Goal: Understand process/instructions

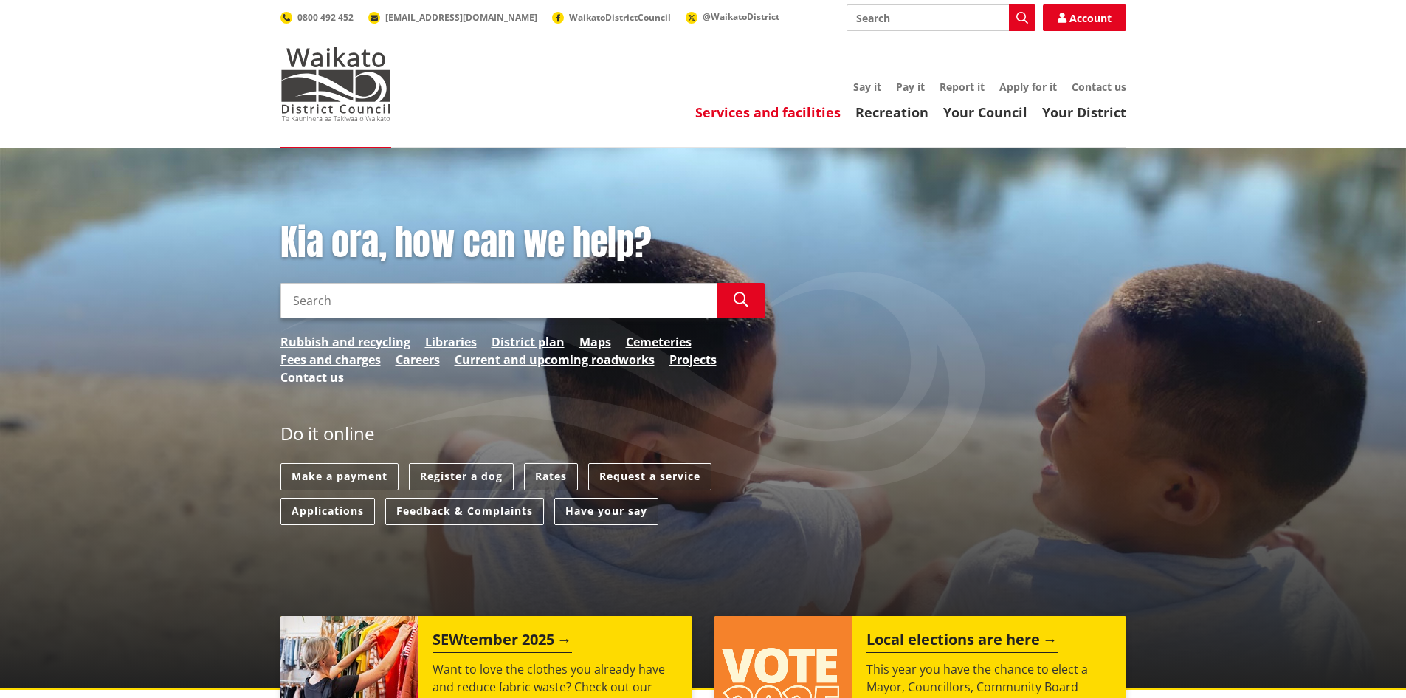
click at [782, 119] on link "Services and facilities" at bounding box center [767, 112] width 145 height 18
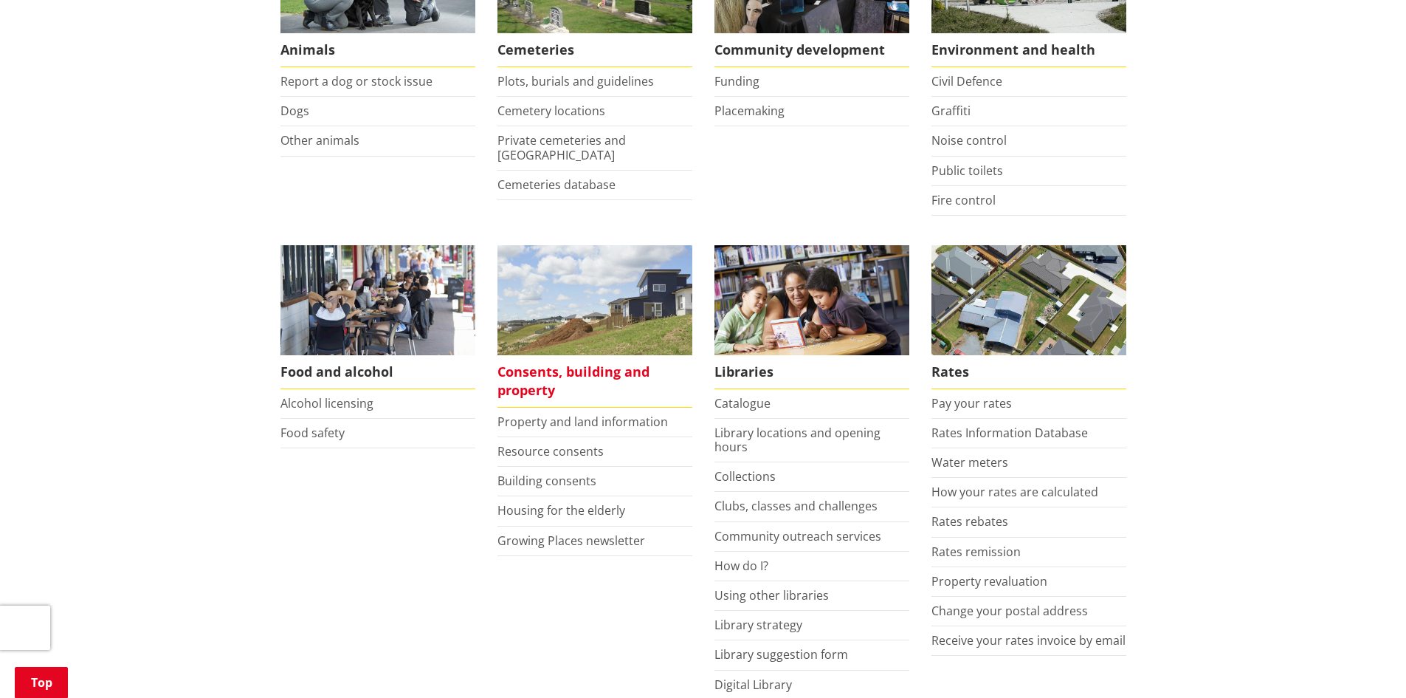
scroll to position [369, 0]
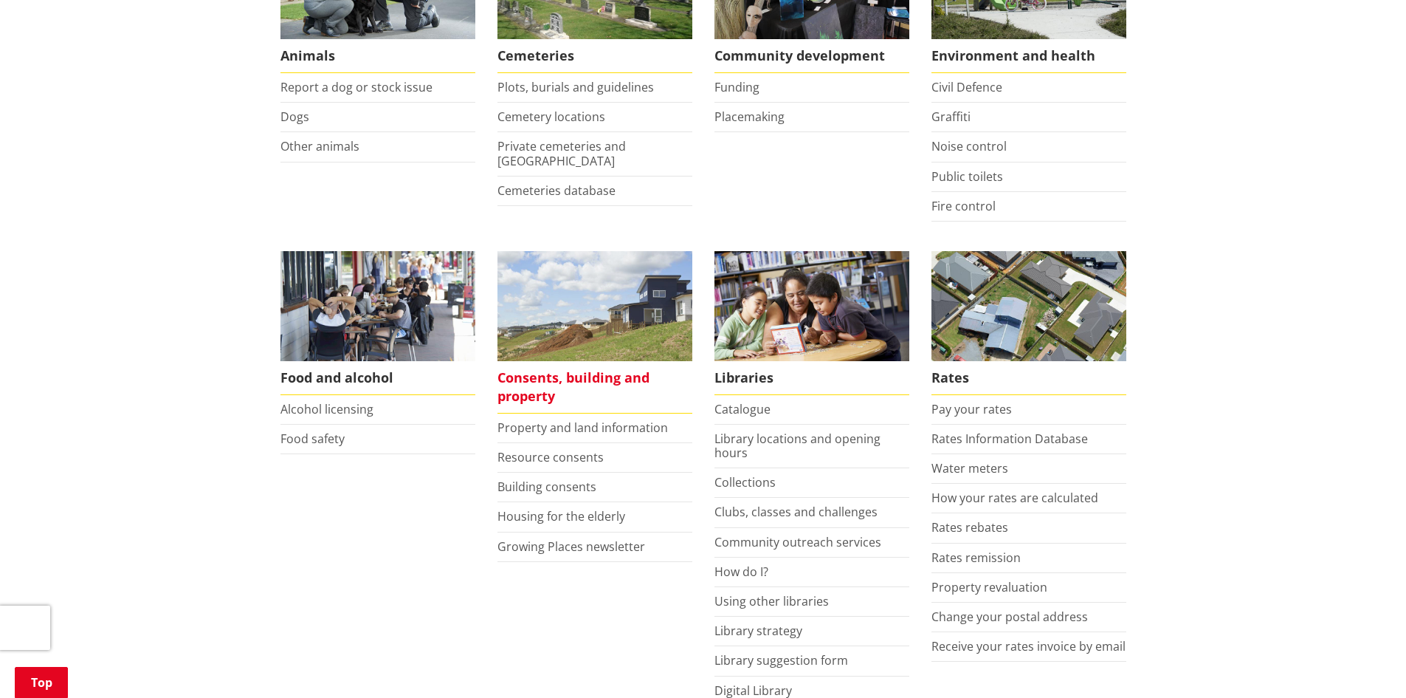
click at [536, 388] on span "Consents, building and property" at bounding box center [595, 387] width 195 height 52
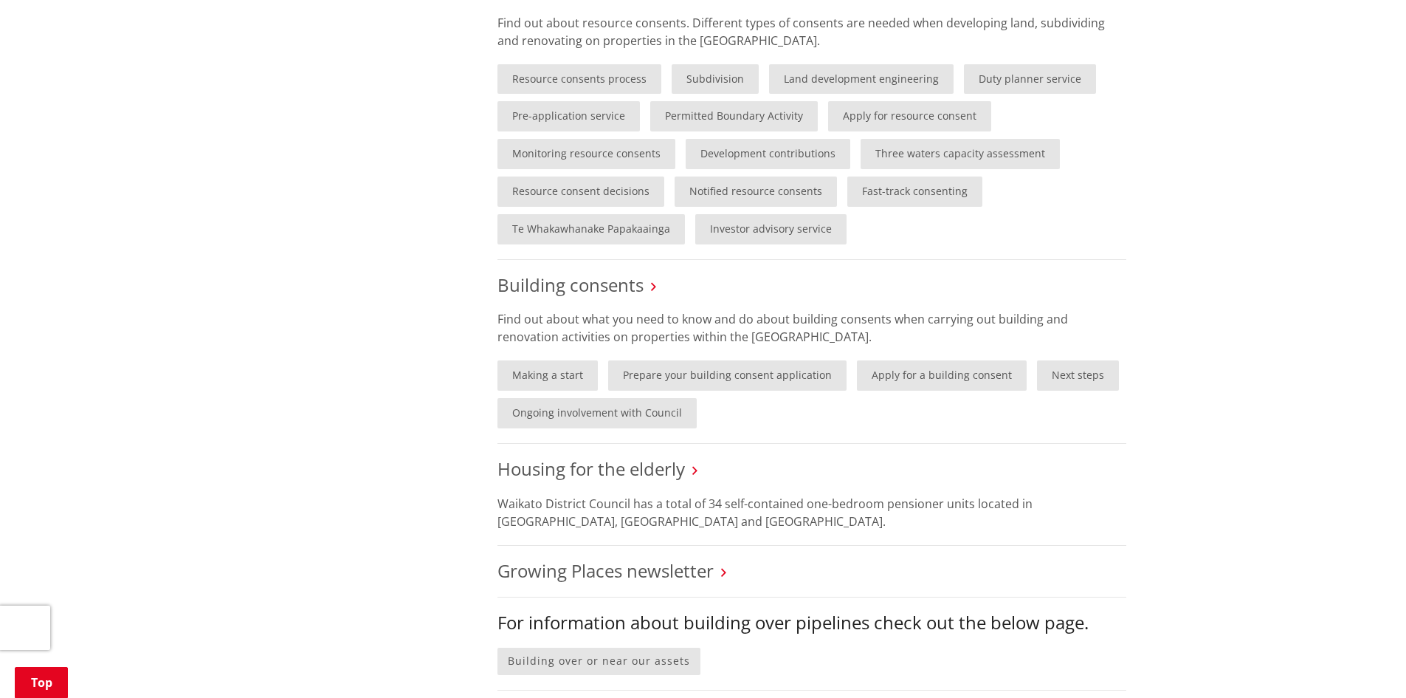
scroll to position [738, 0]
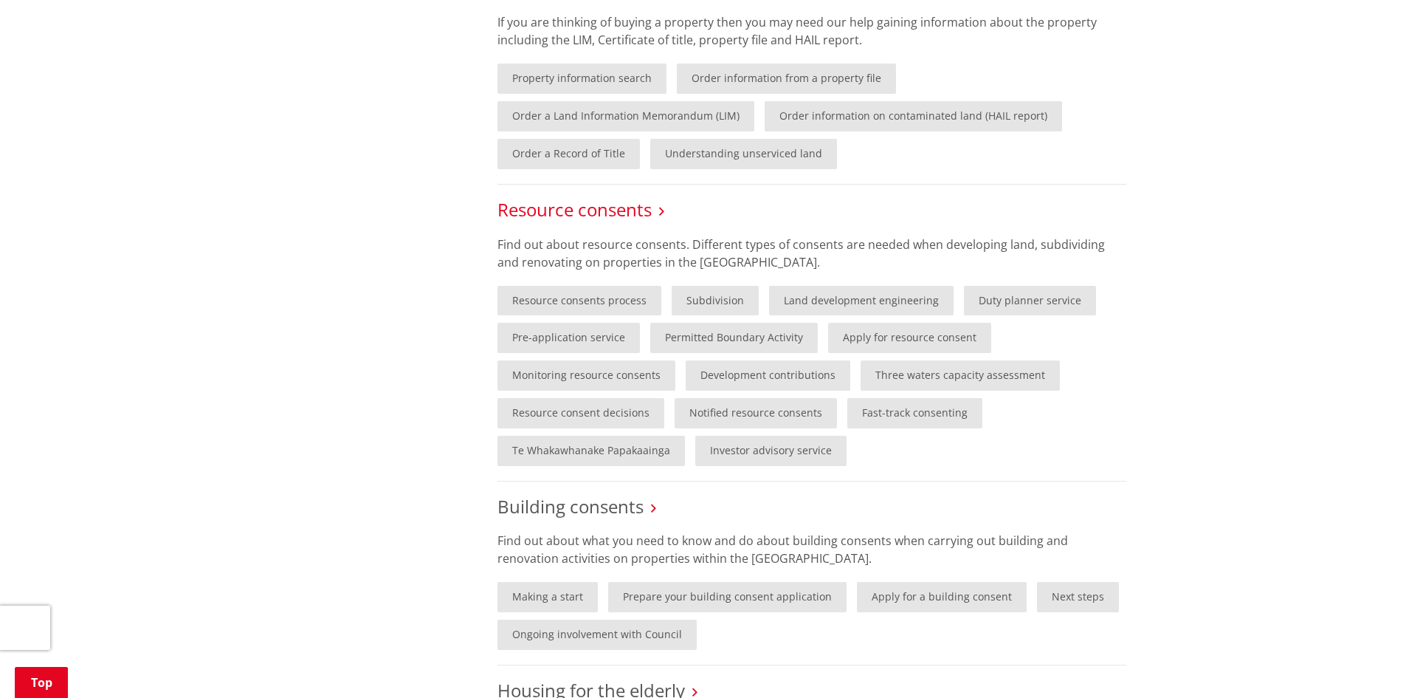
click at [571, 211] on link "Resource consents" at bounding box center [575, 209] width 154 height 24
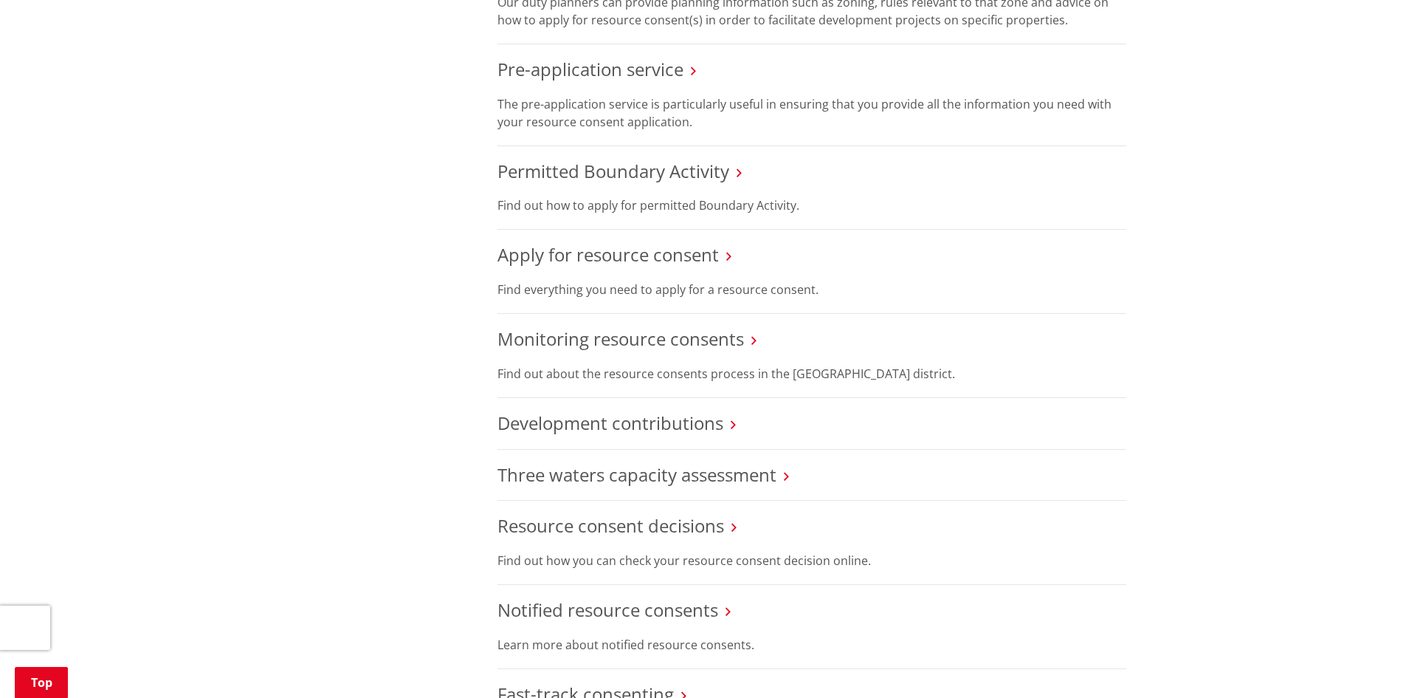
scroll to position [443, 0]
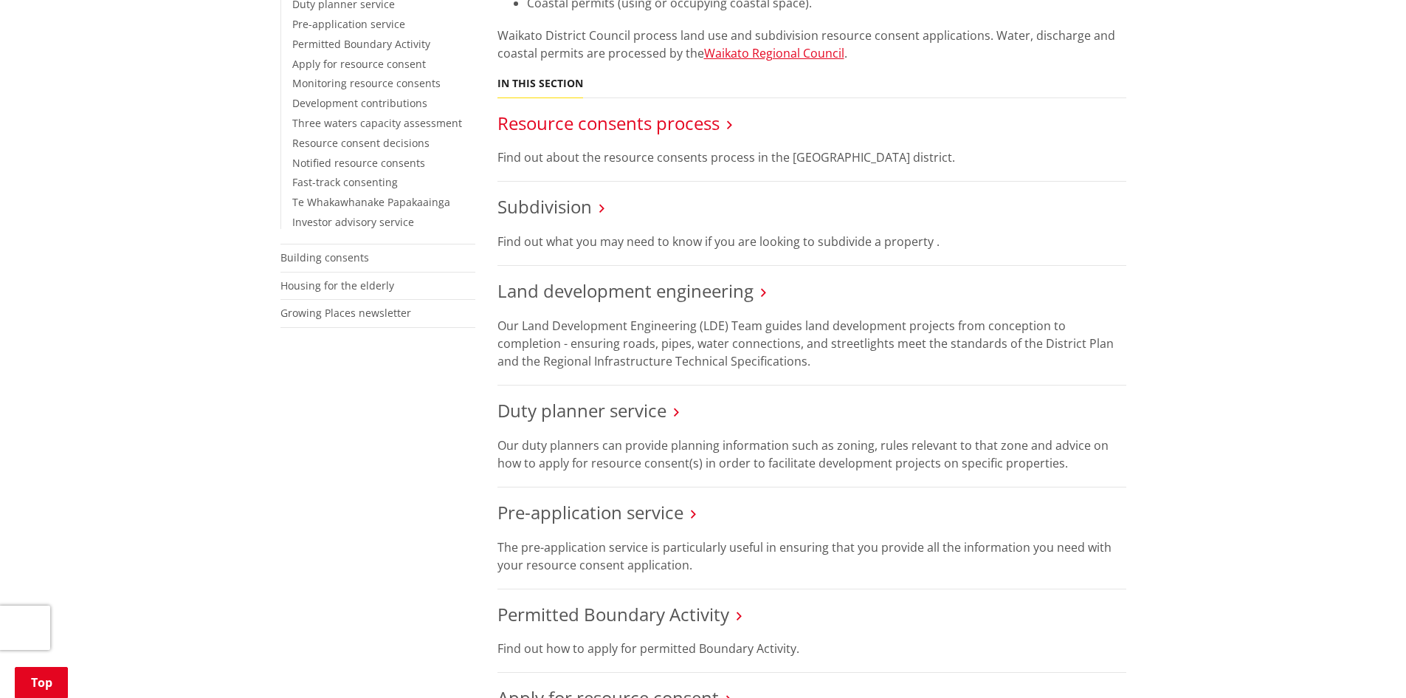
click at [663, 125] on link "Resource consents process" at bounding box center [609, 123] width 222 height 24
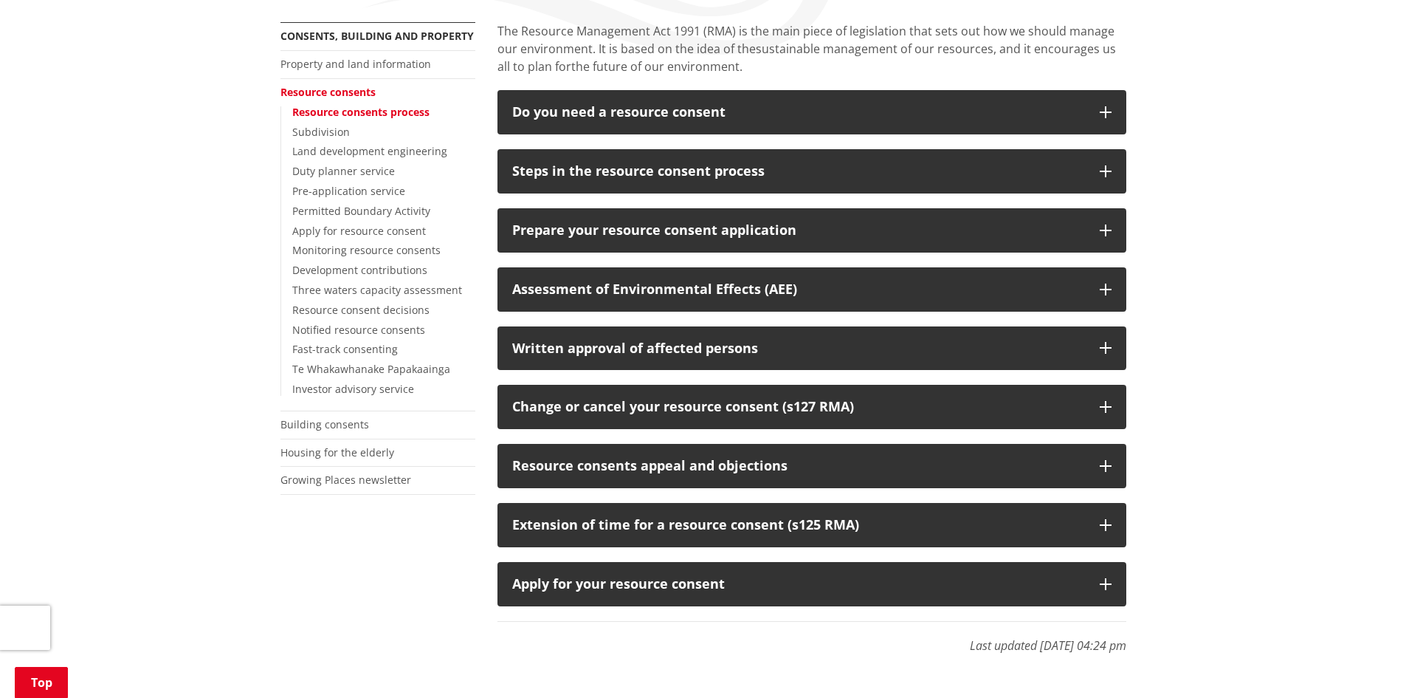
scroll to position [295, 0]
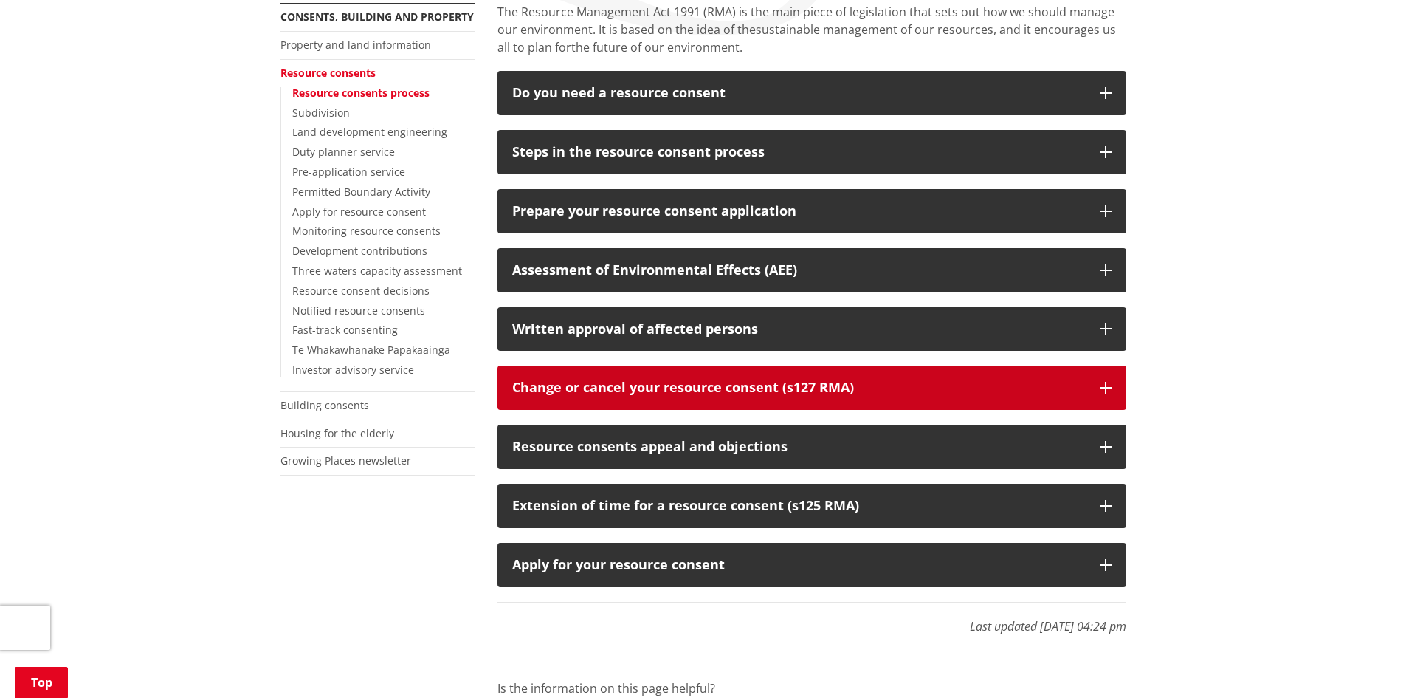
click at [932, 382] on div "Change or cancel your resource consent (s127 RMA)" at bounding box center [798, 387] width 573 height 15
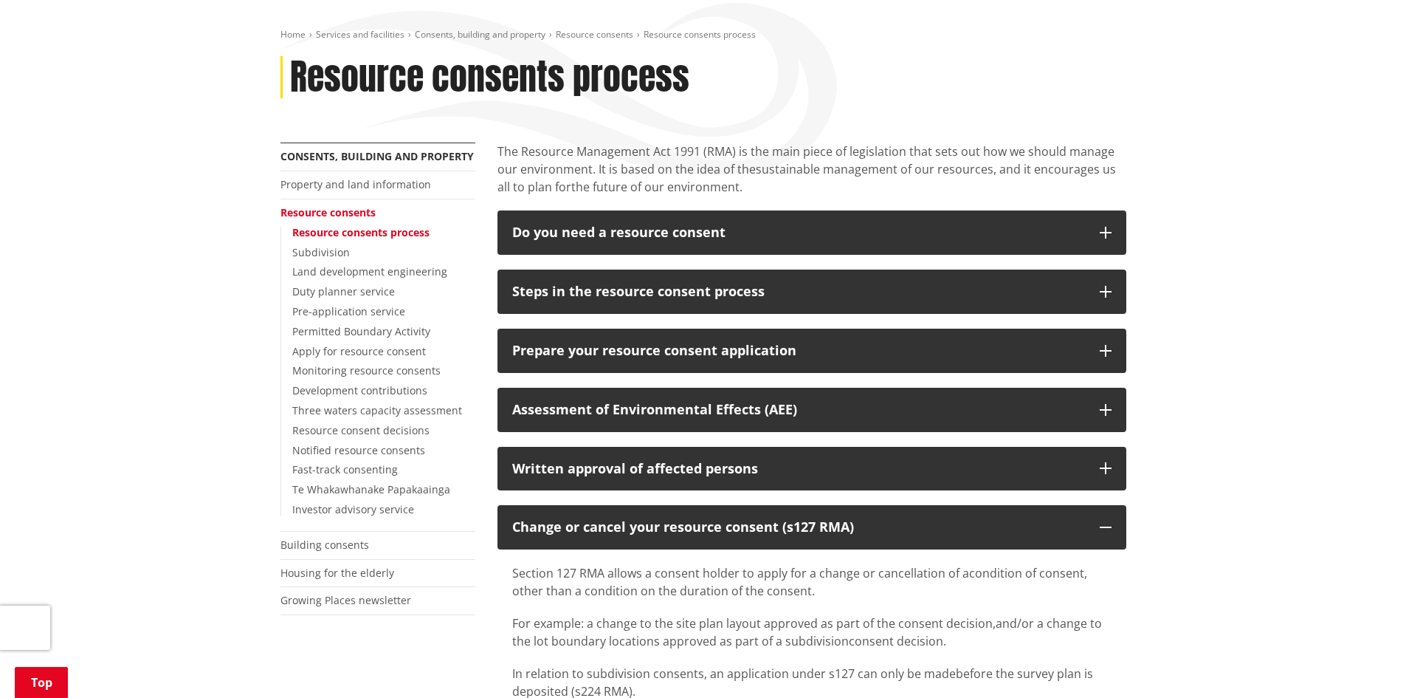
scroll to position [148, 0]
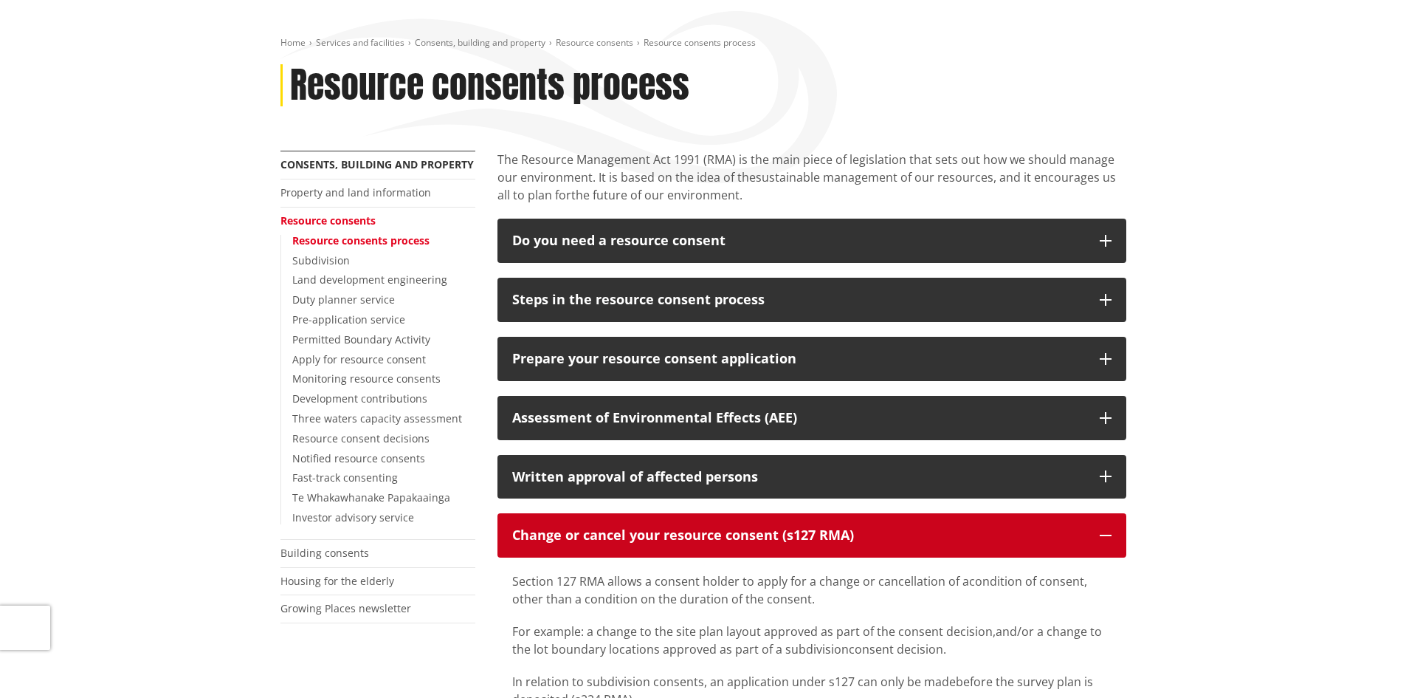
click at [1061, 531] on div "Change or cancel your resource consent (s127 RMA)" at bounding box center [798, 535] width 573 height 15
